Goal: Information Seeking & Learning: Learn about a topic

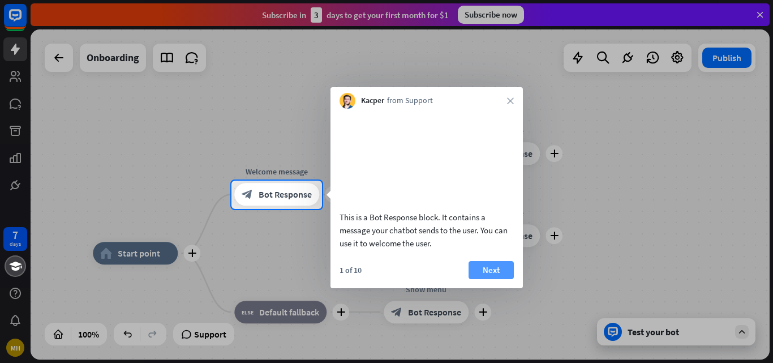
click at [492, 279] on button "Next" at bounding box center [490, 270] width 45 height 18
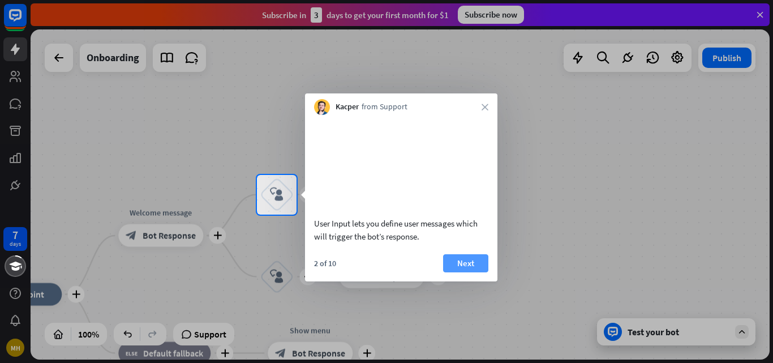
click at [472, 268] on button "Next" at bounding box center [465, 263] width 45 height 18
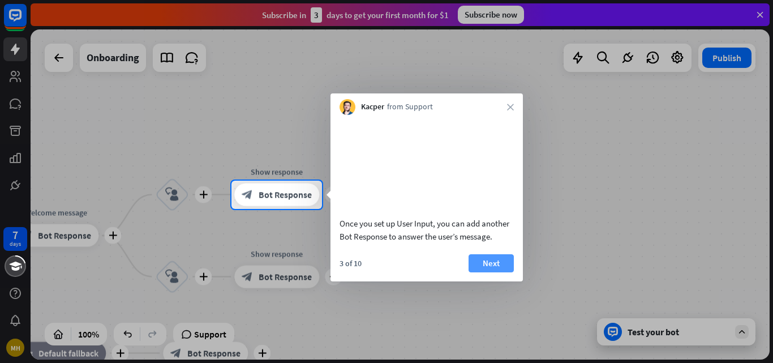
click at [492, 272] on button "Next" at bounding box center [490, 263] width 45 height 18
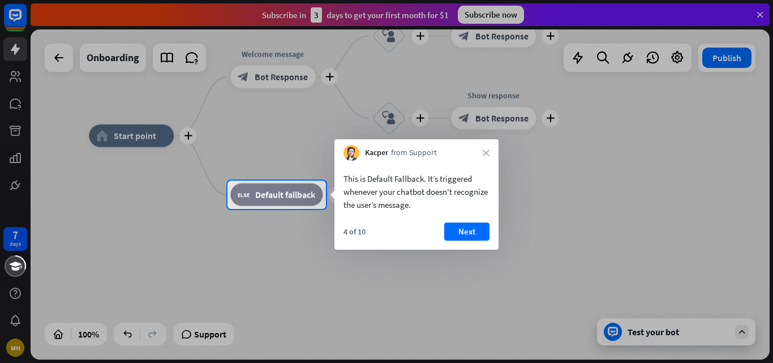
click at [456, 218] on div "This is Default Fallback. It’s triggered whenever your chatbot doesn't recogniz…" at bounding box center [416, 205] width 164 height 89
click at [463, 231] on button "Next" at bounding box center [466, 231] width 45 height 18
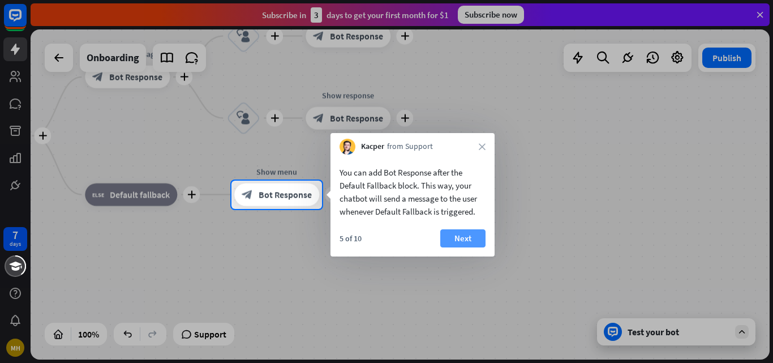
click at [468, 231] on button "Next" at bounding box center [462, 238] width 45 height 18
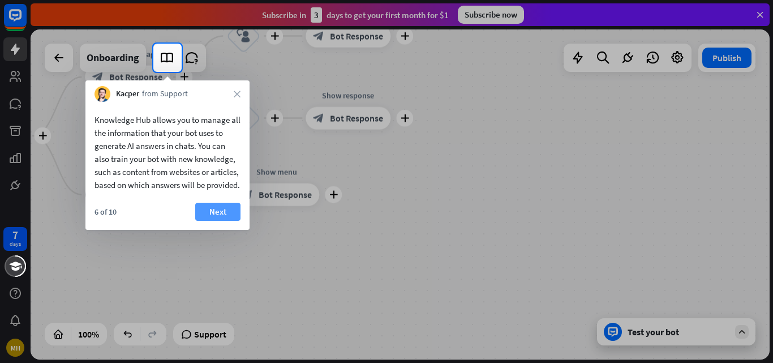
click at [221, 221] on button "Next" at bounding box center [217, 211] width 45 height 18
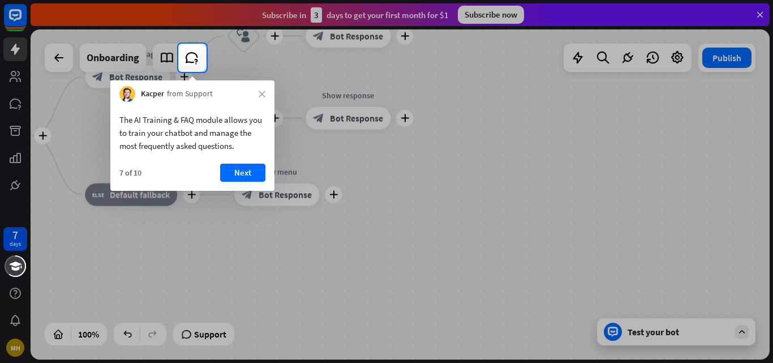
click at [230, 163] on div "The AI Training & FAQ module allows you to train your chatbot and manage the mo…" at bounding box center [192, 146] width 164 height 89
click at [235, 173] on button "Next" at bounding box center [242, 172] width 45 height 18
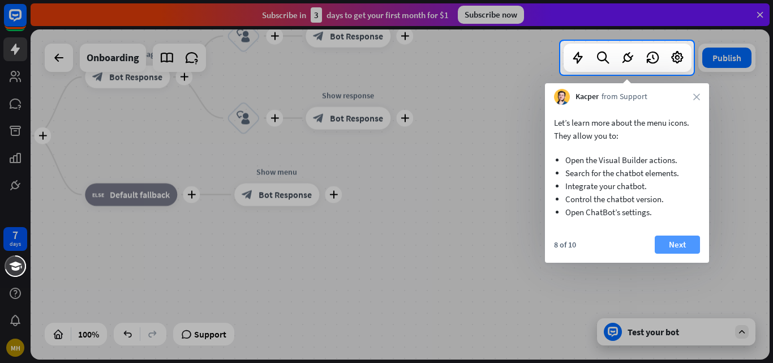
click at [666, 248] on button "Next" at bounding box center [676, 244] width 45 height 18
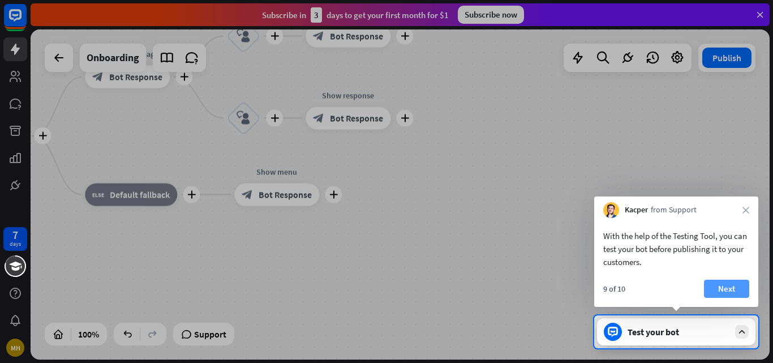
click at [731, 288] on button "Next" at bounding box center [726, 288] width 45 height 18
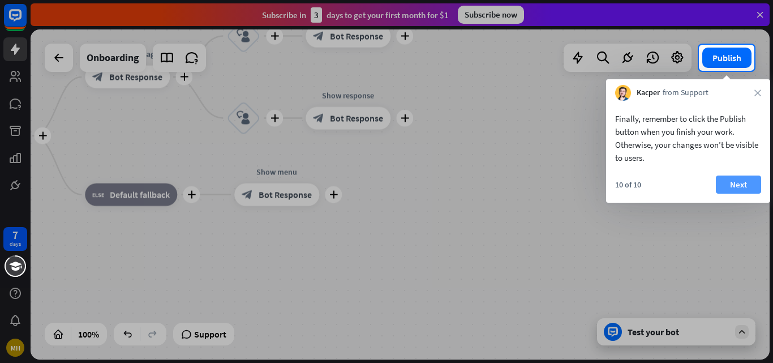
click at [739, 180] on button "Next" at bounding box center [737, 184] width 45 height 18
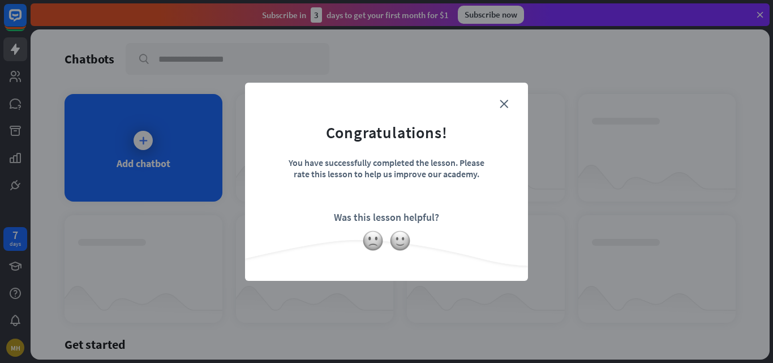
click at [411, 168] on div "You have successfully completed the lesson. Please rate this lesson to help us …" at bounding box center [386, 177] width 198 height 40
click at [398, 243] on img at bounding box center [399, 240] width 21 height 21
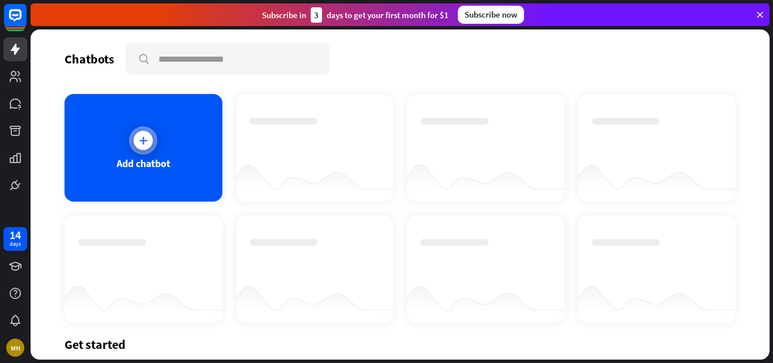
click at [139, 145] on icon at bounding box center [142, 140] width 11 height 11
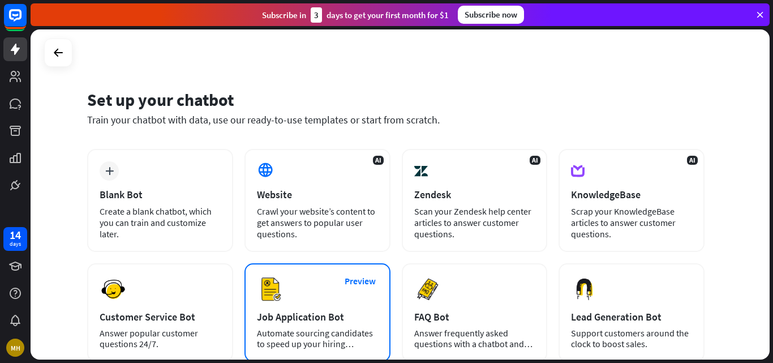
click at [335, 295] on div "Preview Job Application Bot Automate sourcing candidates to speed up your hirin…" at bounding box center [317, 312] width 146 height 98
